Goal: Task Accomplishment & Management: Use online tool/utility

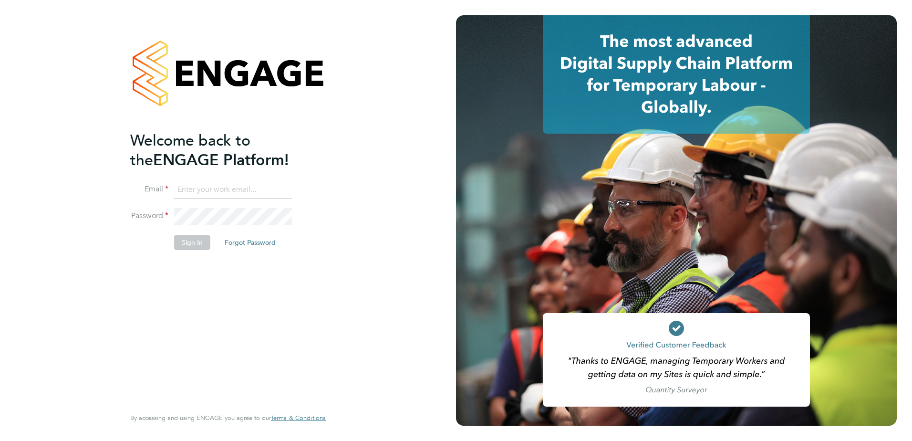
type input "[PERSON_NAME][EMAIL_ADDRESS][PERSON_NAME][DOMAIN_NAME]"
drag, startPoint x: 223, startPoint y: 342, endPoint x: 197, endPoint y: 243, distance: 101.7
click at [223, 342] on div "Welcome back to the ENGAGE Platform! Email [PERSON_NAME][EMAIL_ADDRESS][PERSON_…" at bounding box center [223, 268] width 186 height 275
click at [187, 237] on button "Sign In" at bounding box center [192, 242] width 36 height 15
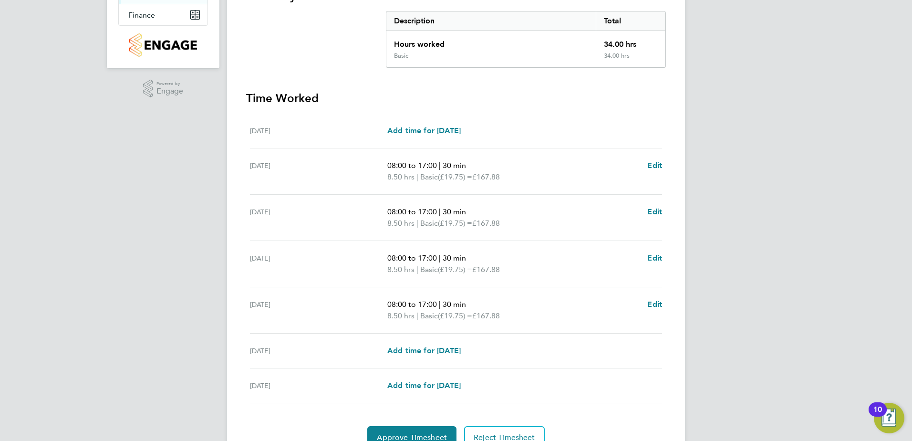
scroll to position [237, 0]
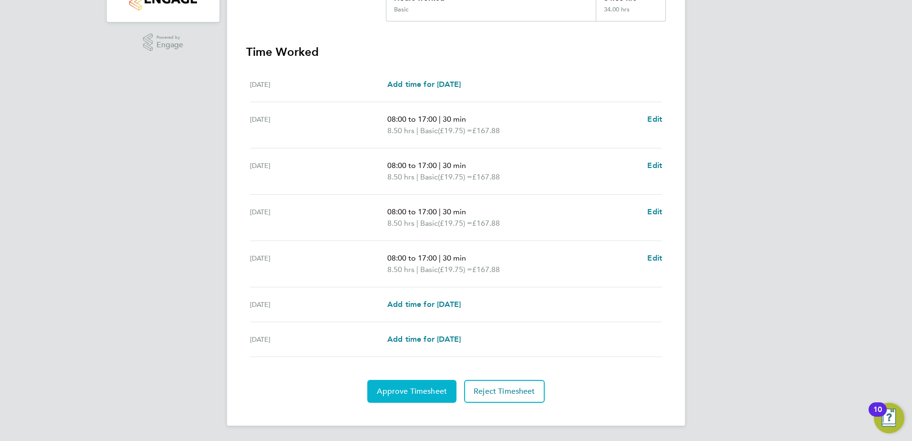
click at [403, 383] on button "Approve Timesheet" at bounding box center [411, 391] width 89 height 23
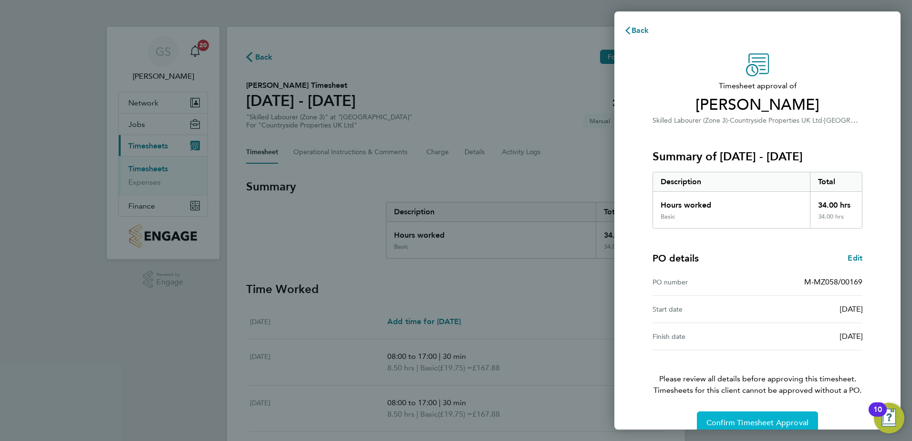
click at [783, 416] on button "Confirm Timesheet Approval" at bounding box center [757, 422] width 121 height 23
